Goal: Task Accomplishment & Management: Manage account settings

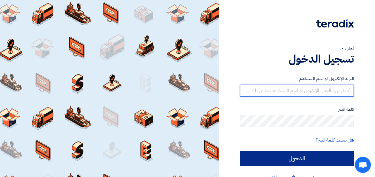
type input "[PERSON_NAME][EMAIL_ADDRESS][DOMAIN_NAME]"
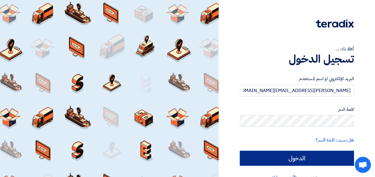
click at [302, 159] on input "الدخول" at bounding box center [297, 158] width 114 height 15
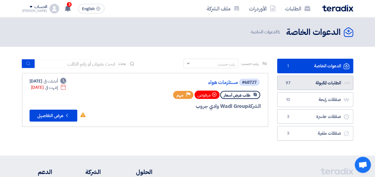
click at [294, 79] on link "الطلبات المقبولة الطلبات المقبولة 97" at bounding box center [315, 83] width 76 height 15
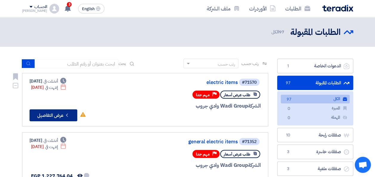
click at [69, 111] on button "Check details عرض التفاصيل" at bounding box center [54, 115] width 48 height 12
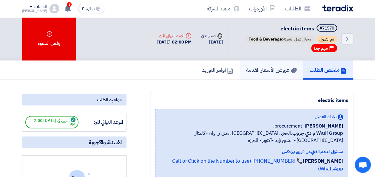
click at [285, 65] on link "عروض الأسعار المقدمة" at bounding box center [272, 70] width 64 height 19
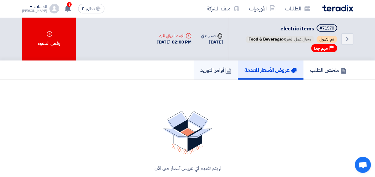
click at [215, 70] on h5 "أوامر التوريد" at bounding box center [215, 70] width 31 height 7
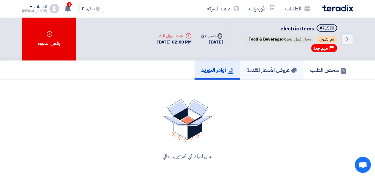
click at [263, 72] on h5 "عروض الأسعار المقدمة" at bounding box center [271, 70] width 50 height 7
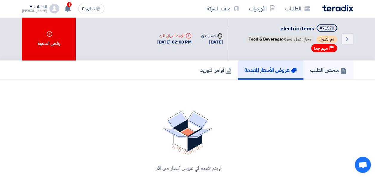
click at [332, 73] on h5 "ملخص الطلب" at bounding box center [328, 70] width 37 height 7
